Goal: Information Seeking & Learning: Learn about a topic

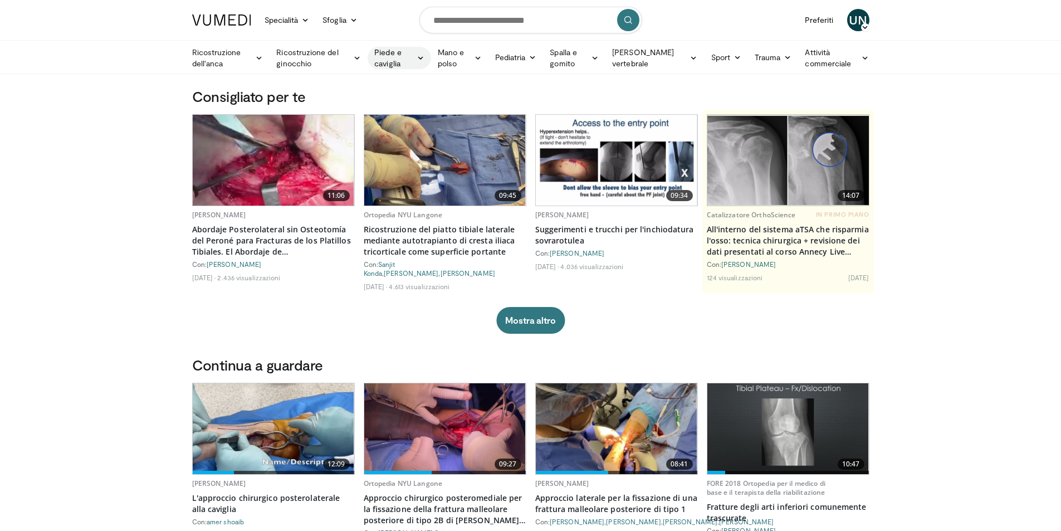
click at [393, 54] on font "Piede e caviglia" at bounding box center [387, 57] width 27 height 21
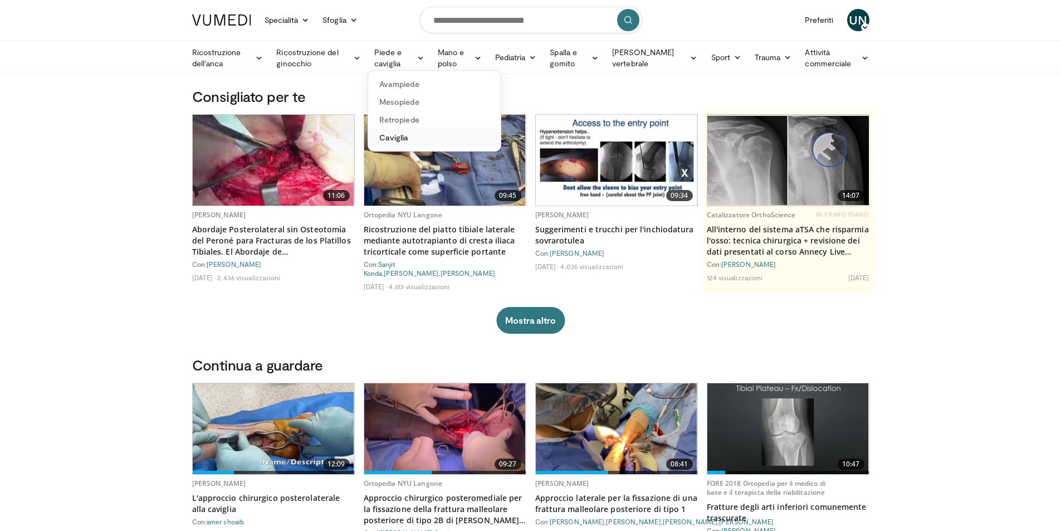
click at [403, 136] on font "Caviglia" at bounding box center [394, 137] width 30 height 9
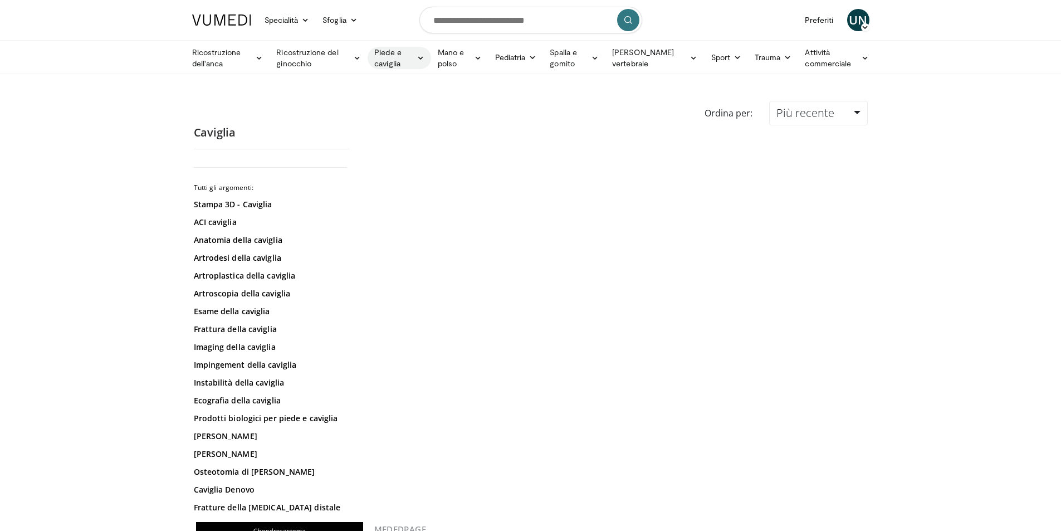
click at [396, 53] on font "Piede e caviglia" at bounding box center [387, 57] width 27 height 21
click at [409, 119] on font "Retropiede" at bounding box center [399, 119] width 40 height 9
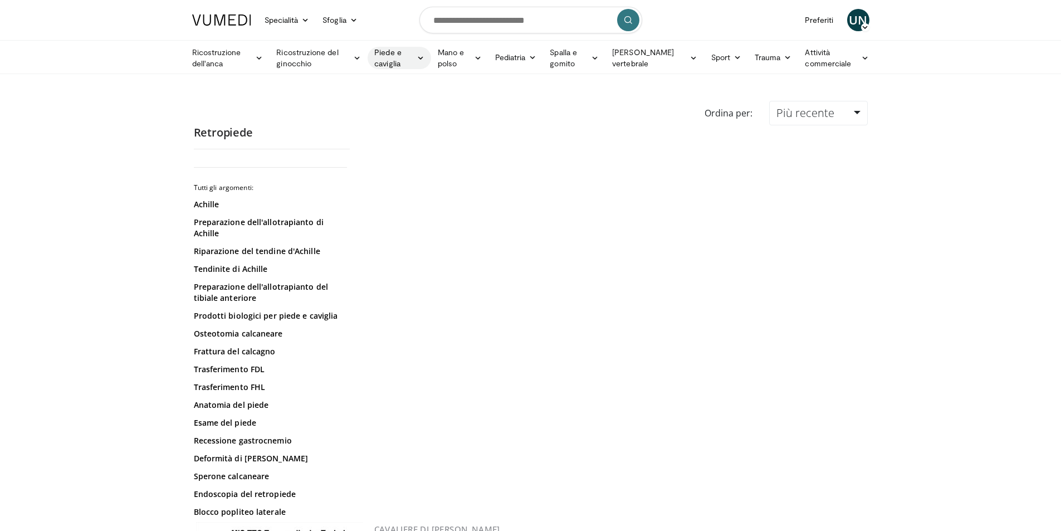
click at [390, 57] on font "Piede e caviglia" at bounding box center [393, 58] width 38 height 22
click at [407, 105] on font "Mesopiede" at bounding box center [399, 101] width 40 height 9
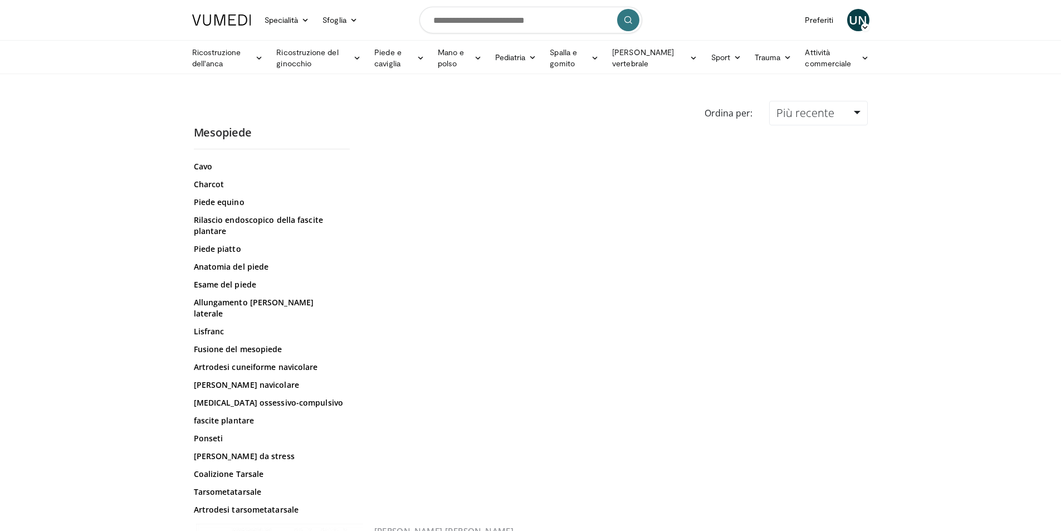
scroll to position [56, 0]
click at [232, 379] on font "Frattura navicolare" at bounding box center [246, 384] width 105 height 11
